Goal: Use online tool/utility: Use online tool/utility

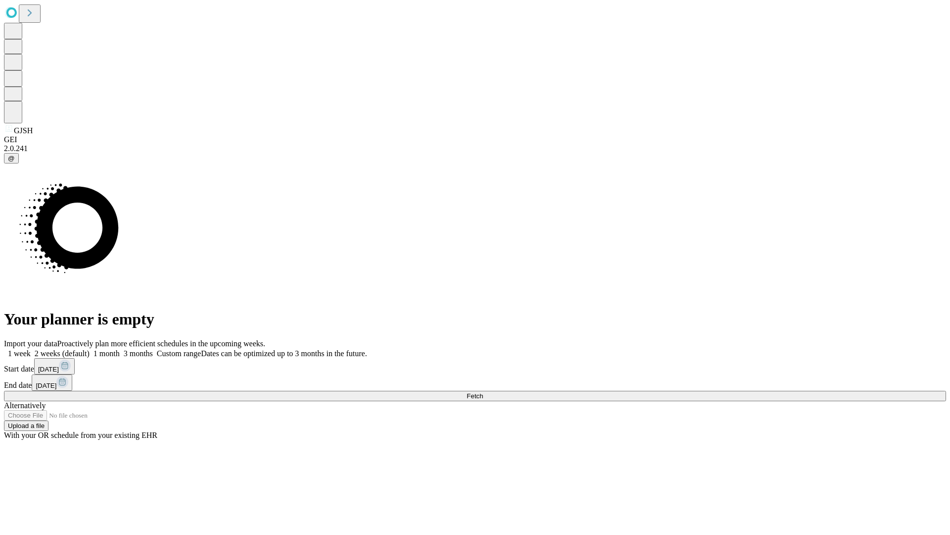
click at [483, 392] on span "Fetch" at bounding box center [475, 395] width 16 height 7
